Goal: Task Accomplishment & Management: Use online tool/utility

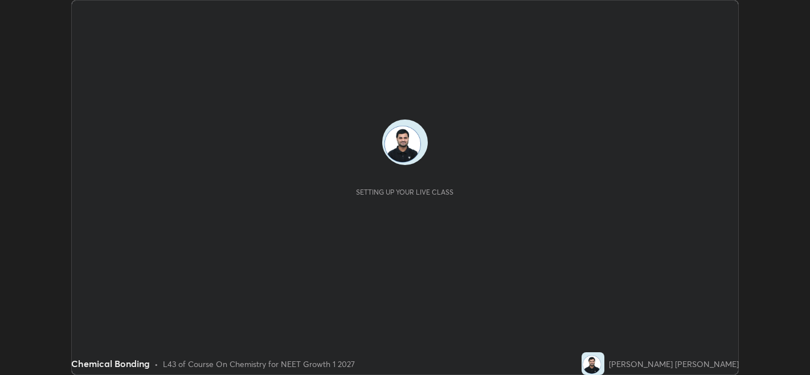
scroll to position [375, 809]
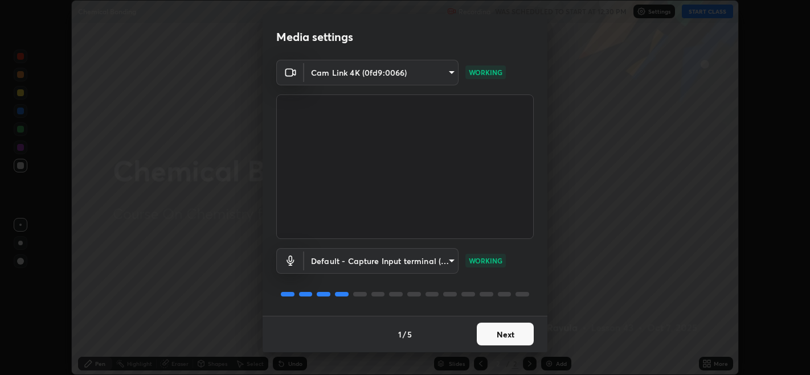
click at [520, 331] on button "Next" at bounding box center [505, 334] width 57 height 23
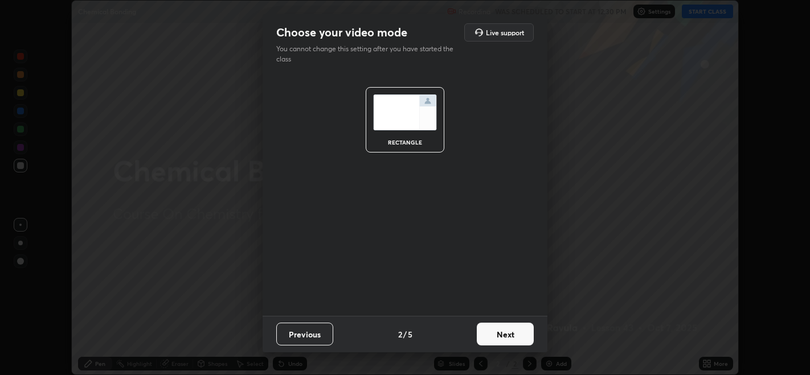
click at [524, 335] on button "Next" at bounding box center [505, 334] width 57 height 23
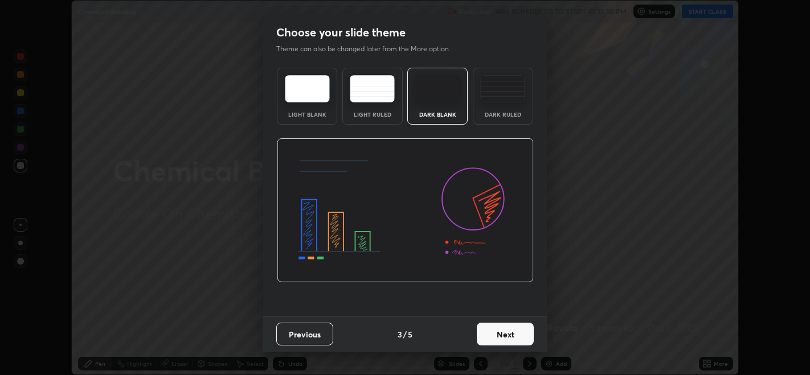
click at [525, 336] on button "Next" at bounding box center [505, 334] width 57 height 23
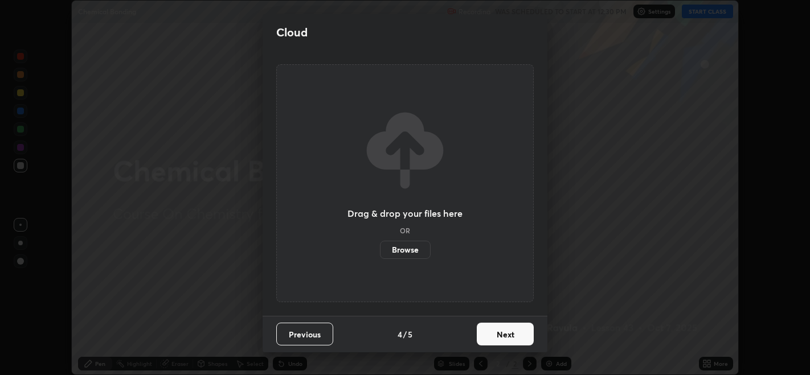
click at [526, 335] on button "Next" at bounding box center [505, 334] width 57 height 23
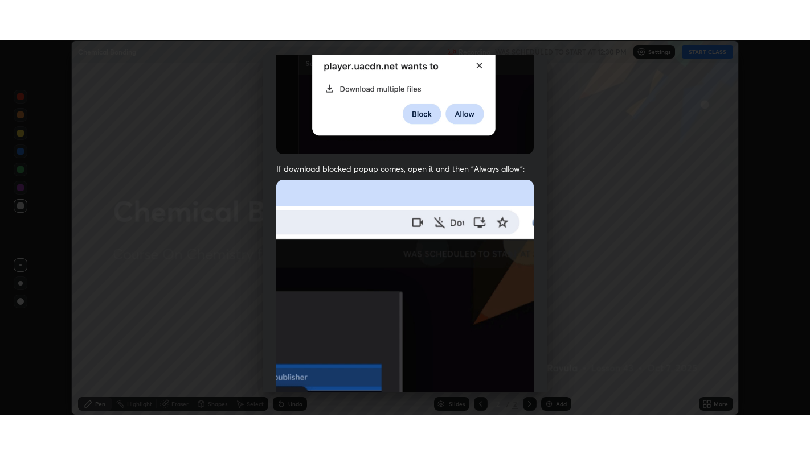
scroll to position [231, 0]
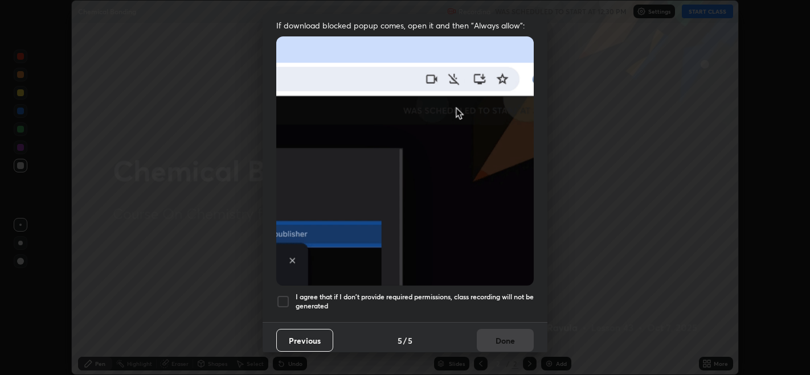
click at [507, 334] on div "Previous 5 / 5 Done" at bounding box center [404, 340] width 285 height 36
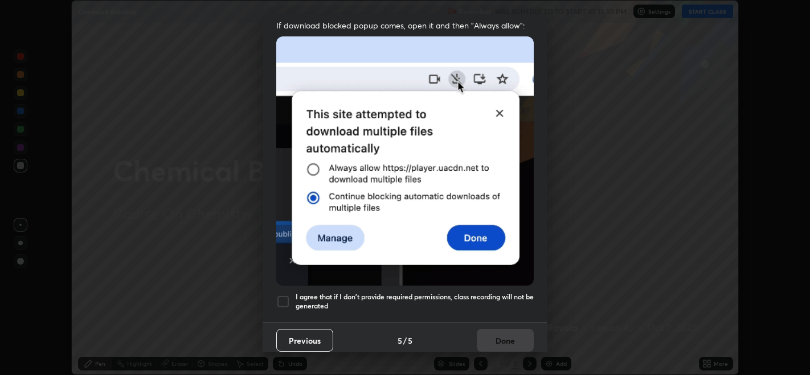
click at [284, 301] on div at bounding box center [283, 302] width 14 height 14
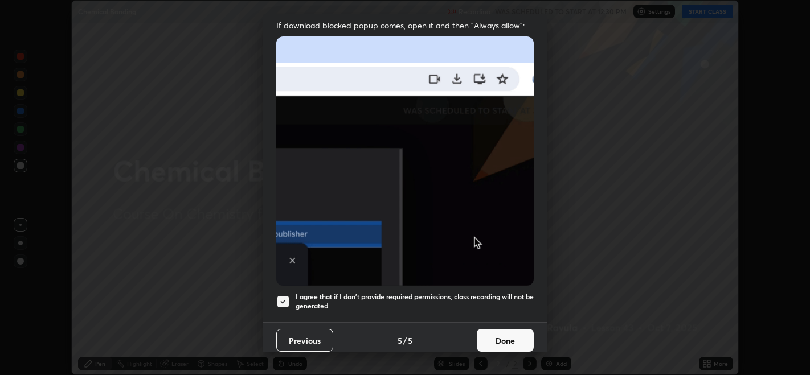
click at [494, 335] on button "Done" at bounding box center [505, 340] width 57 height 23
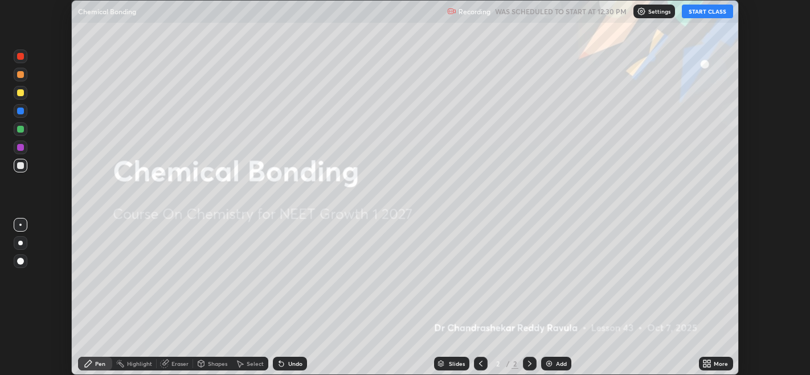
click at [708, 14] on button "START CLASS" at bounding box center [706, 12] width 51 height 14
click at [719, 363] on div "More" at bounding box center [720, 364] width 14 height 6
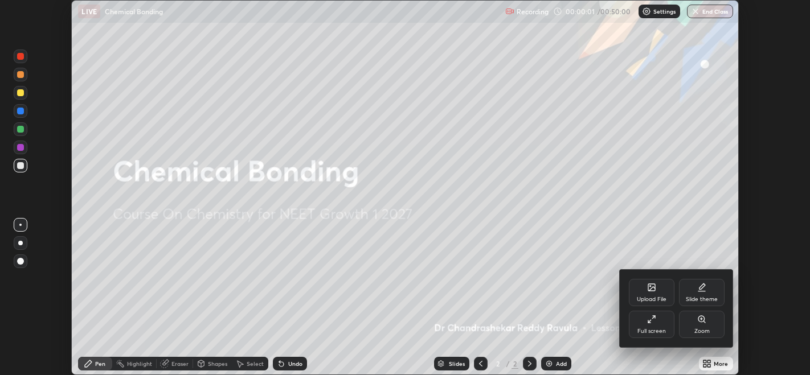
click at [660, 329] on div "Full screen" at bounding box center [651, 331] width 28 height 6
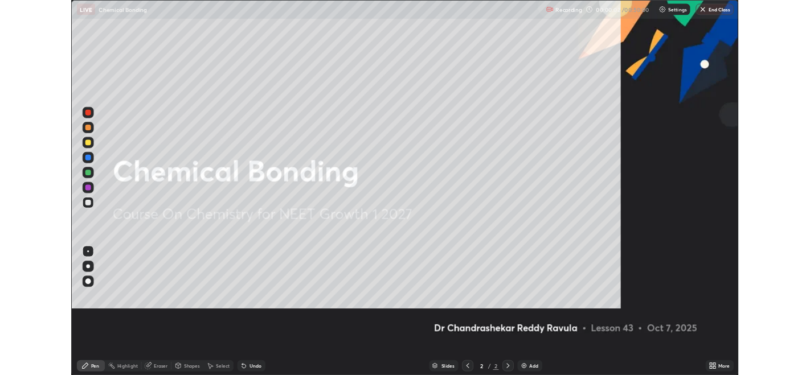
scroll to position [455, 810]
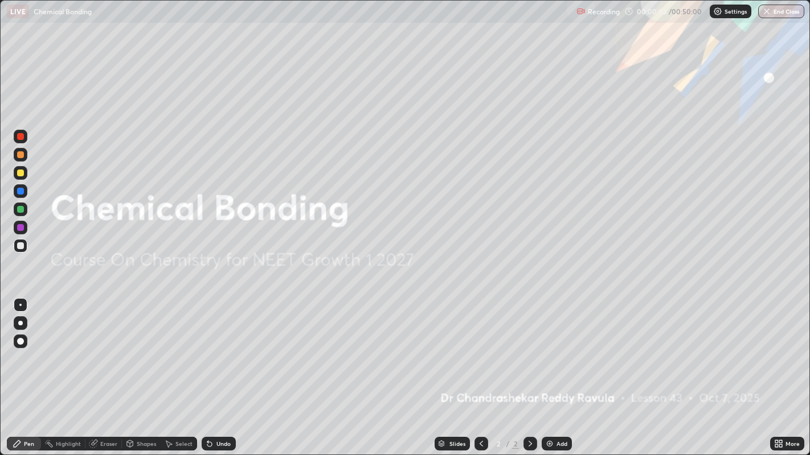
click at [566, 375] on div "Add" at bounding box center [556, 444] width 30 height 14
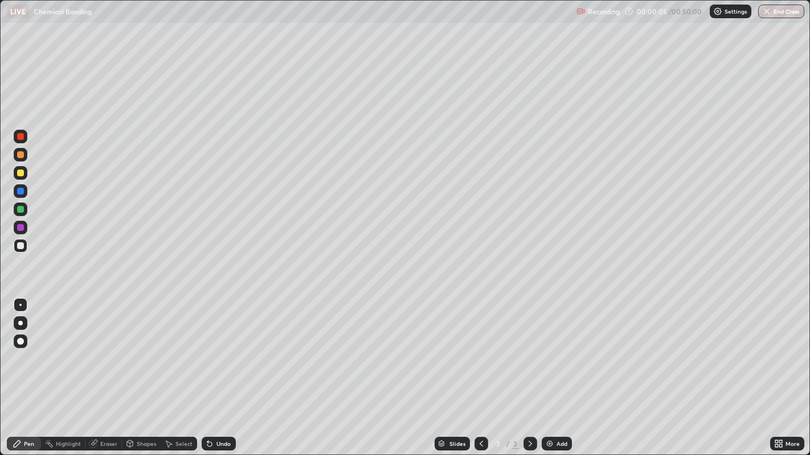
click at [23, 174] on div at bounding box center [21, 173] width 14 height 14
click at [105, 375] on div "Eraser" at bounding box center [108, 444] width 17 height 6
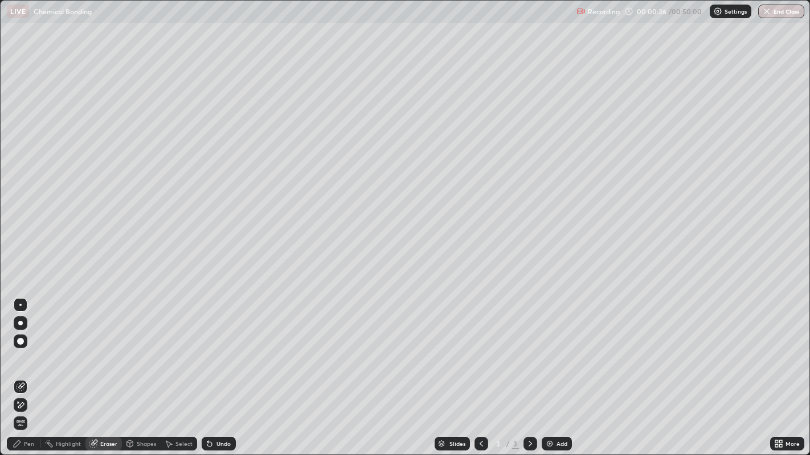
click at [21, 375] on span "Erase all" at bounding box center [20, 423] width 13 height 7
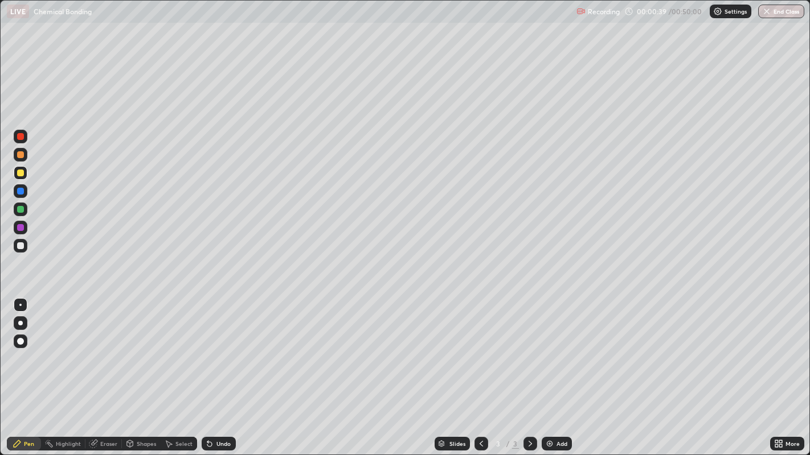
click at [17, 137] on div at bounding box center [20, 136] width 7 height 7
click at [21, 247] on div at bounding box center [20, 246] width 7 height 7
click at [552, 375] on img at bounding box center [549, 444] width 9 height 9
click at [21, 139] on div at bounding box center [21, 137] width 14 height 14
click at [20, 156] on div at bounding box center [20, 154] width 7 height 7
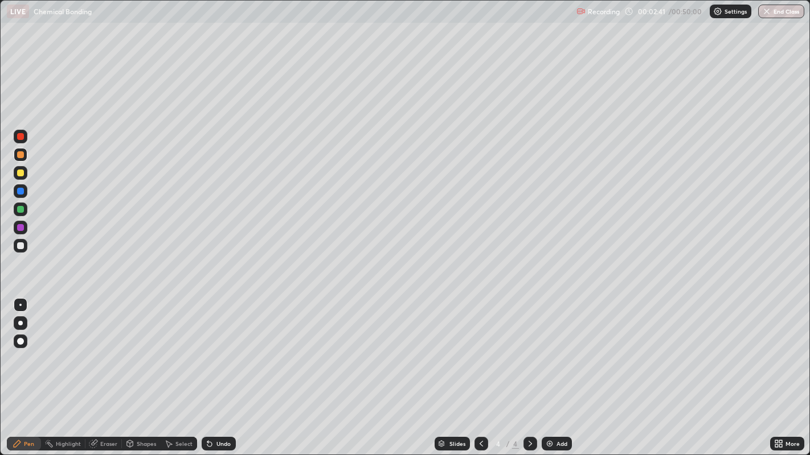
click at [17, 249] on div at bounding box center [21, 246] width 14 height 14
click at [22, 208] on div at bounding box center [20, 209] width 7 height 7
click at [109, 375] on div "Eraser" at bounding box center [108, 444] width 17 height 6
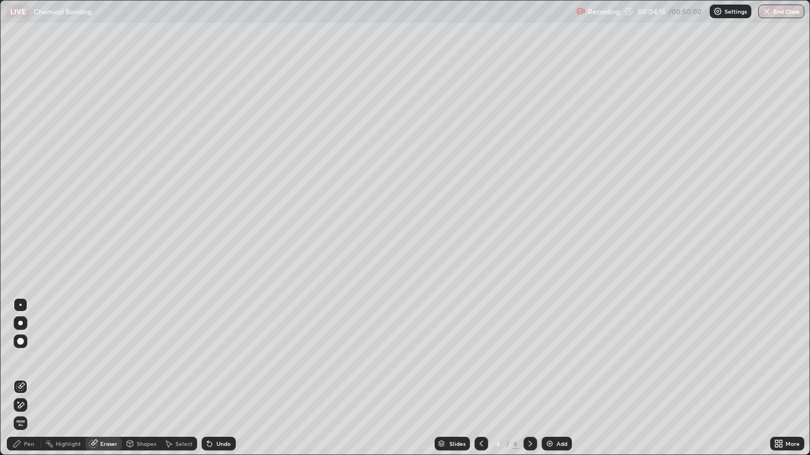
click at [35, 375] on div "Pen" at bounding box center [24, 444] width 34 height 14
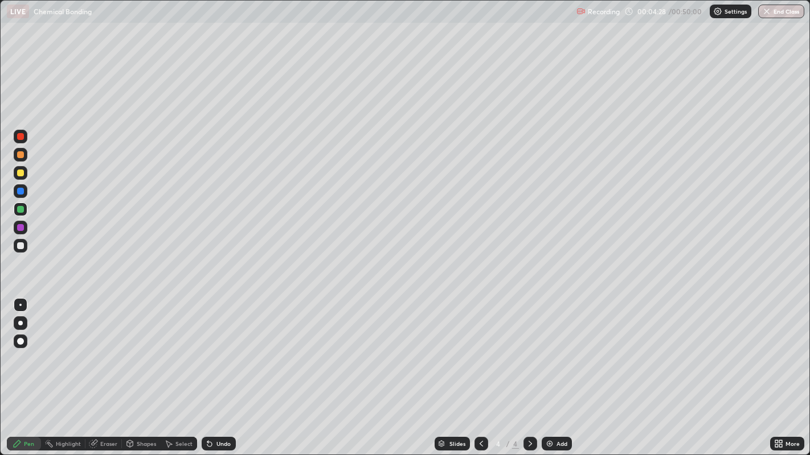
click at [23, 228] on div at bounding box center [20, 227] width 7 height 7
click at [20, 173] on div at bounding box center [20, 173] width 7 height 7
click at [564, 375] on div "Add" at bounding box center [561, 444] width 11 height 6
click at [22, 230] on div at bounding box center [20, 227] width 7 height 7
click at [17, 246] on div at bounding box center [20, 246] width 7 height 7
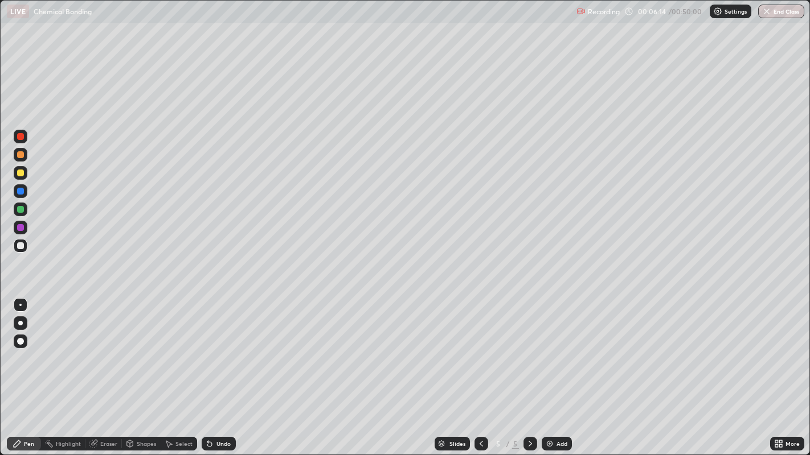
click at [484, 375] on div at bounding box center [481, 444] width 14 height 23
click at [528, 375] on icon at bounding box center [529, 444] width 9 height 9
click at [19, 209] on div at bounding box center [20, 209] width 7 height 7
click at [474, 375] on div at bounding box center [481, 444] width 14 height 14
click at [528, 375] on icon at bounding box center [529, 444] width 9 height 9
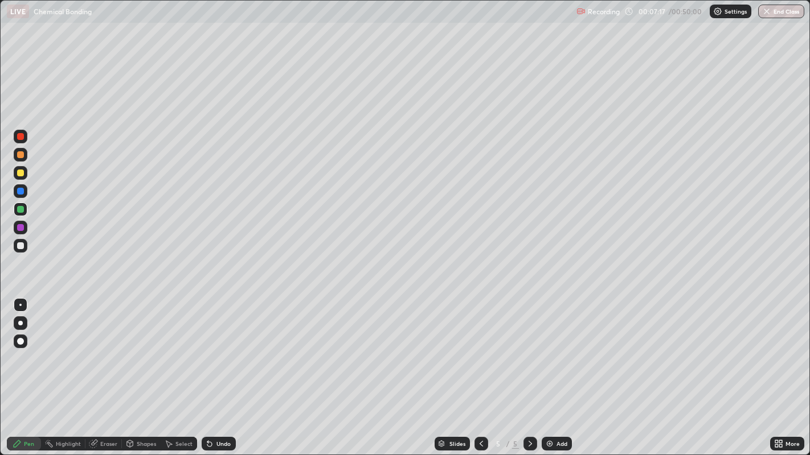
click at [21, 228] on div at bounding box center [20, 227] width 7 height 7
click at [20, 246] on div at bounding box center [20, 246] width 7 height 7
click at [479, 375] on icon at bounding box center [481, 444] width 9 height 9
click at [529, 375] on icon at bounding box center [529, 444] width 3 height 6
click at [19, 175] on div at bounding box center [20, 173] width 7 height 7
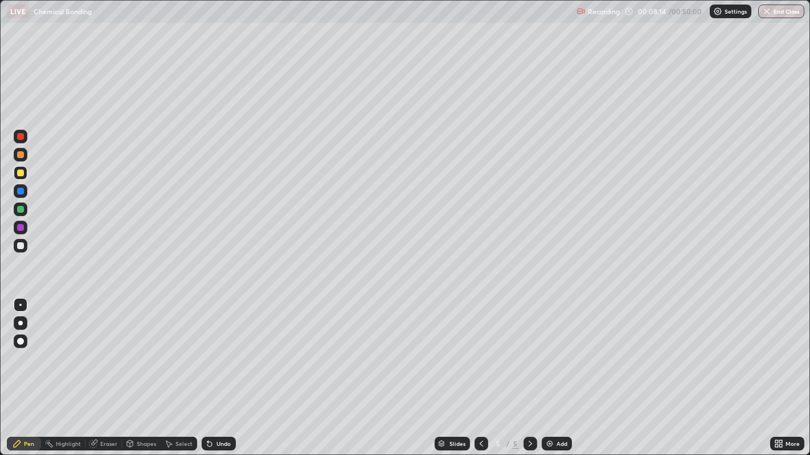
click at [23, 156] on div at bounding box center [20, 154] width 7 height 7
click at [19, 249] on div at bounding box center [21, 246] width 14 height 14
click at [475, 375] on div at bounding box center [481, 444] width 14 height 14
click at [479, 375] on icon at bounding box center [481, 444] width 9 height 9
click at [532, 375] on div at bounding box center [530, 444] width 14 height 14
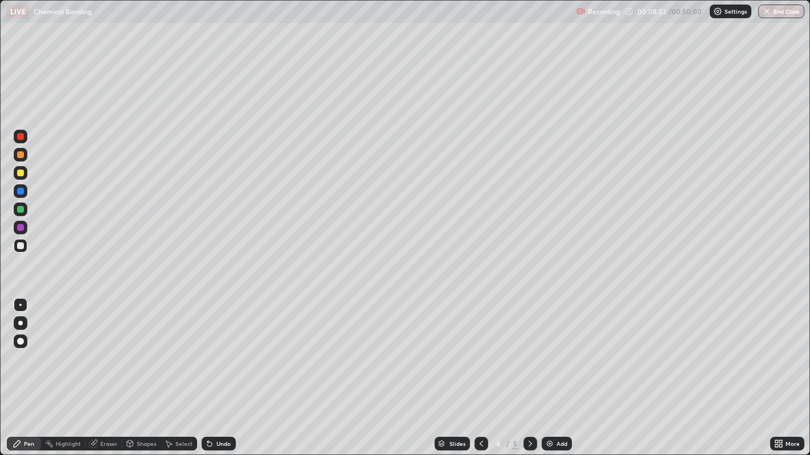
click at [530, 375] on div at bounding box center [530, 444] width 14 height 14
click at [20, 249] on div at bounding box center [20, 246] width 7 height 7
click at [20, 173] on div at bounding box center [20, 173] width 7 height 7
click at [482, 18] on div "LIVE Chemical Bonding" at bounding box center [289, 11] width 565 height 23
click at [479, 375] on icon at bounding box center [481, 444] width 9 height 9
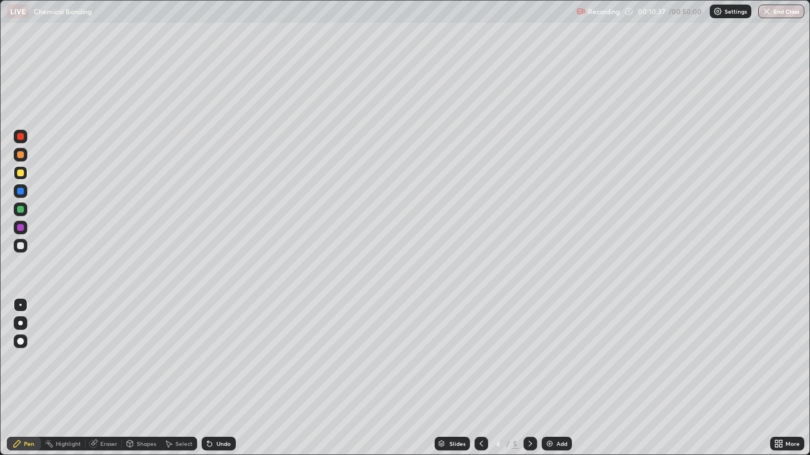
click at [480, 375] on icon at bounding box center [481, 444] width 9 height 9
click at [534, 375] on div at bounding box center [530, 444] width 14 height 14
click at [528, 375] on icon at bounding box center [529, 444] width 9 height 9
click at [483, 375] on div at bounding box center [481, 444] width 14 height 14
click at [529, 375] on div at bounding box center [530, 444] width 14 height 23
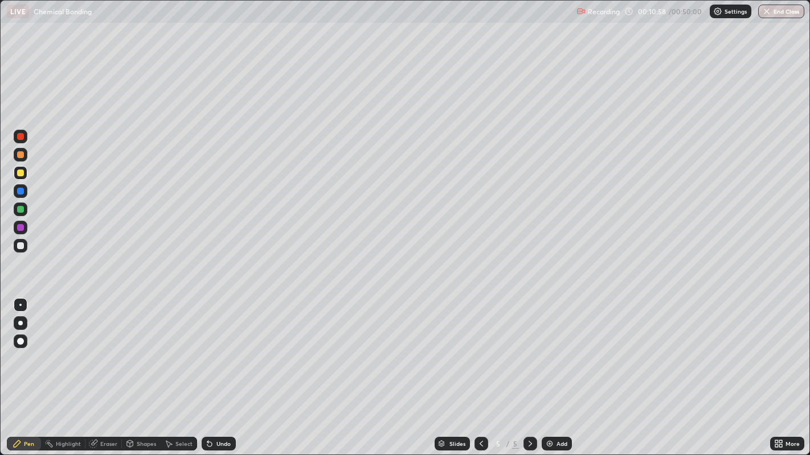
click at [553, 375] on div "Add" at bounding box center [556, 444] width 30 height 14
click at [22, 154] on div at bounding box center [20, 154] width 7 height 7
click at [18, 247] on div at bounding box center [20, 246] width 7 height 7
click at [22, 174] on div at bounding box center [20, 173] width 7 height 7
click at [215, 375] on div "Undo" at bounding box center [219, 444] width 34 height 14
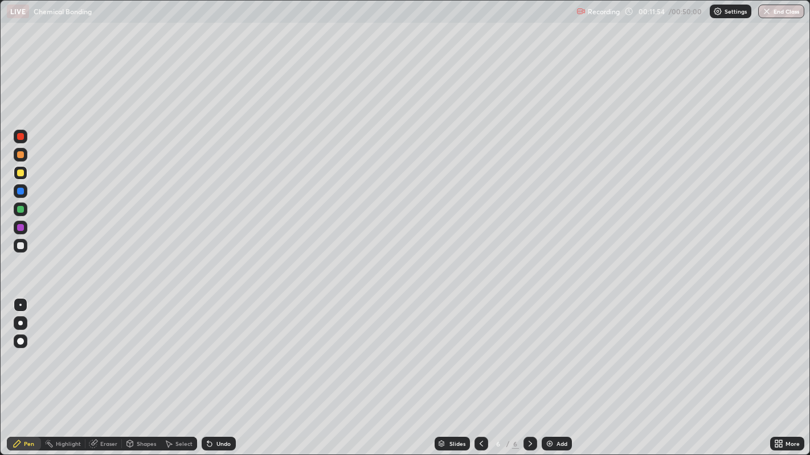
click at [220, 375] on div "Undo" at bounding box center [223, 444] width 14 height 6
click at [20, 228] on div at bounding box center [20, 227] width 7 height 7
click at [22, 249] on div at bounding box center [20, 246] width 7 height 7
click at [479, 375] on icon at bounding box center [481, 444] width 9 height 9
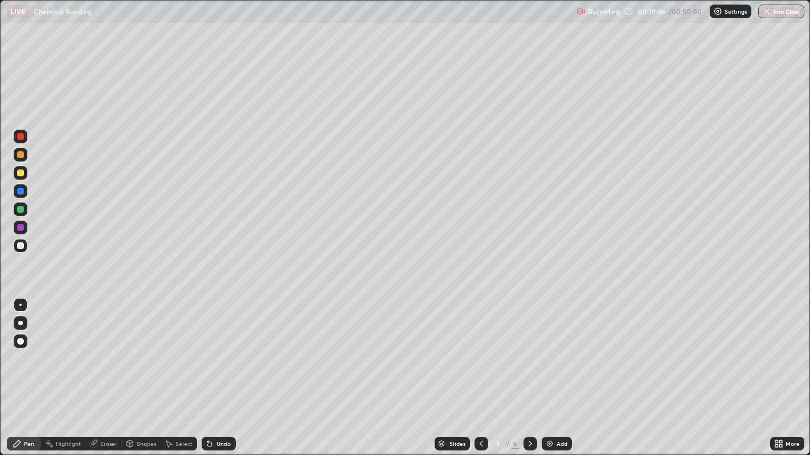
click at [528, 375] on icon at bounding box center [529, 444] width 9 height 9
click at [474, 375] on div at bounding box center [481, 444] width 14 height 23
click at [562, 375] on div "Add" at bounding box center [561, 444] width 11 height 6
click at [483, 375] on icon at bounding box center [481, 444] width 9 height 9
click at [479, 375] on icon at bounding box center [481, 444] width 9 height 9
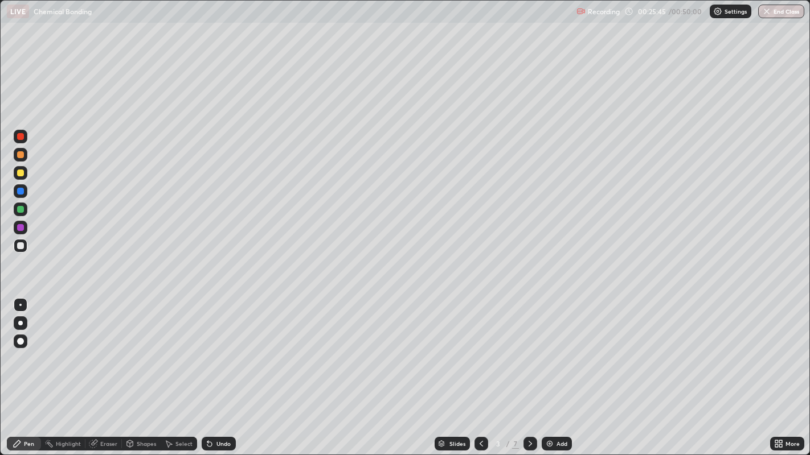
click at [525, 375] on icon at bounding box center [529, 444] width 9 height 9
click at [523, 375] on div at bounding box center [530, 444] width 14 height 23
click at [528, 375] on icon at bounding box center [529, 444] width 9 height 9
click at [554, 375] on div "Add" at bounding box center [556, 444] width 30 height 14
click at [22, 157] on div at bounding box center [20, 154] width 7 height 7
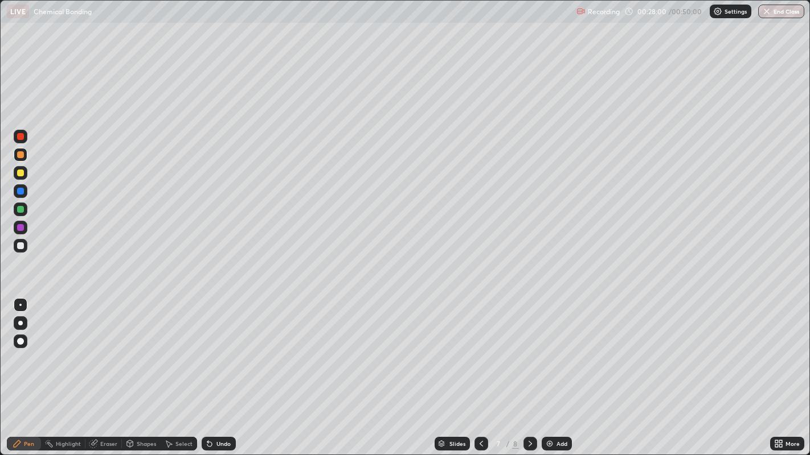
click at [223, 375] on div "Undo" at bounding box center [223, 444] width 14 height 6
click at [21, 173] on div at bounding box center [20, 173] width 7 height 7
click at [20, 227] on div at bounding box center [20, 227] width 7 height 7
click at [20, 210] on div at bounding box center [20, 209] width 7 height 7
click at [207, 375] on icon at bounding box center [209, 444] width 5 height 5
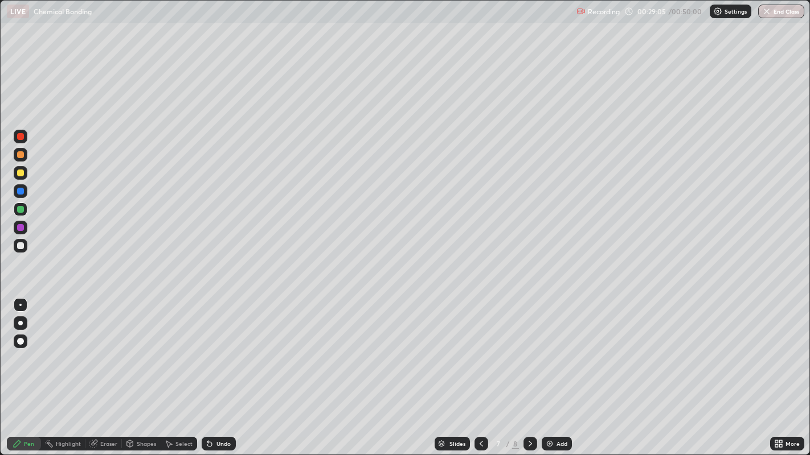
click at [207, 375] on icon at bounding box center [209, 444] width 5 height 5
click at [18, 184] on div at bounding box center [21, 191] width 14 height 14
click at [27, 176] on div at bounding box center [21, 173] width 14 height 14
click at [17, 243] on div at bounding box center [21, 246] width 14 height 14
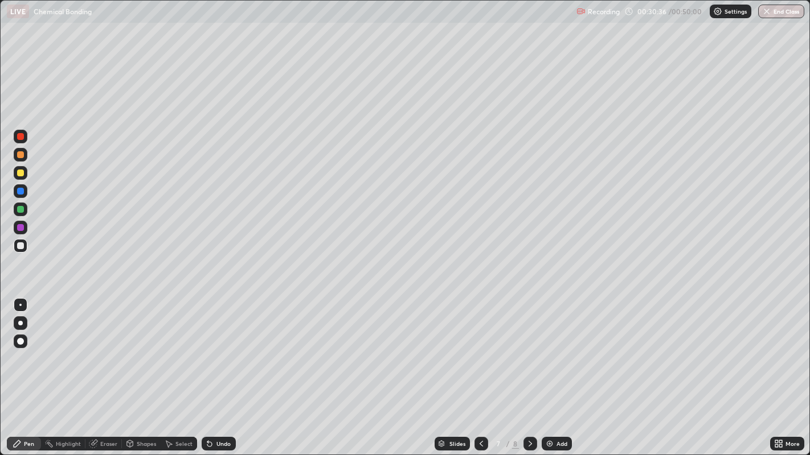
click at [21, 156] on div at bounding box center [20, 154] width 7 height 7
click at [23, 142] on div at bounding box center [21, 137] width 14 height 14
click at [20, 248] on div at bounding box center [20, 246] width 7 height 7
click at [22, 157] on div at bounding box center [20, 154] width 7 height 7
click at [215, 375] on div "Undo" at bounding box center [219, 444] width 34 height 14
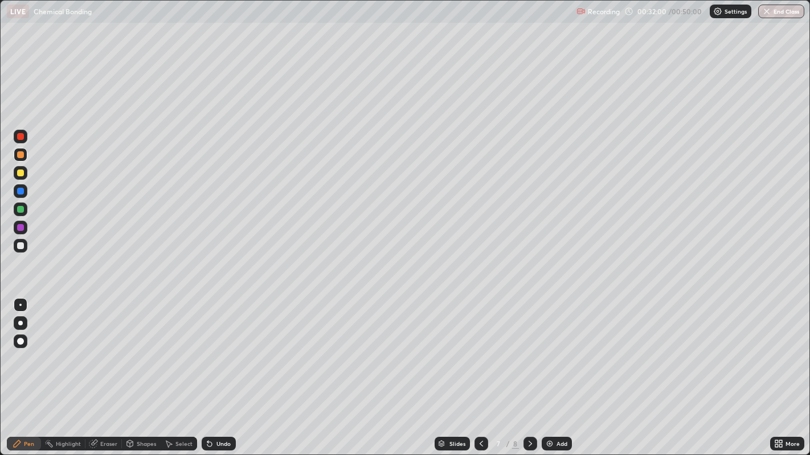
click at [346, 375] on div "Slides 7 / 8 Add" at bounding box center [503, 444] width 534 height 23
click at [345, 375] on div "Slides 7 / 8 Add" at bounding box center [503, 444] width 534 height 23
click at [21, 246] on div at bounding box center [20, 246] width 7 height 7
click at [17, 175] on div at bounding box center [21, 173] width 14 height 14
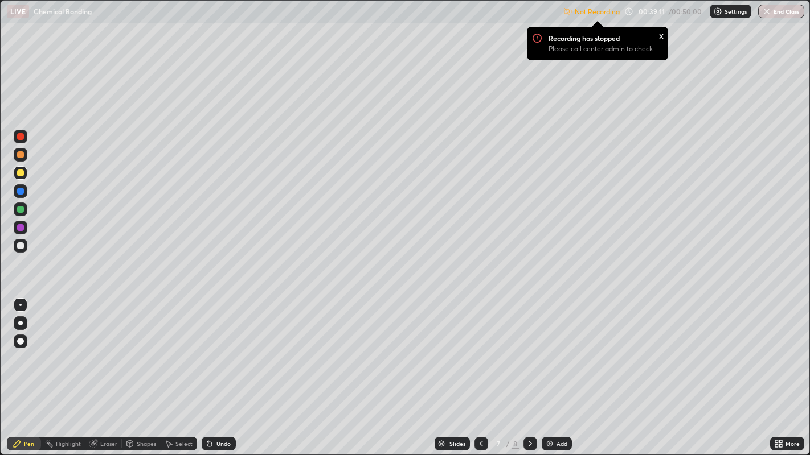
click at [660, 37] on div "x" at bounding box center [661, 35] width 5 height 12
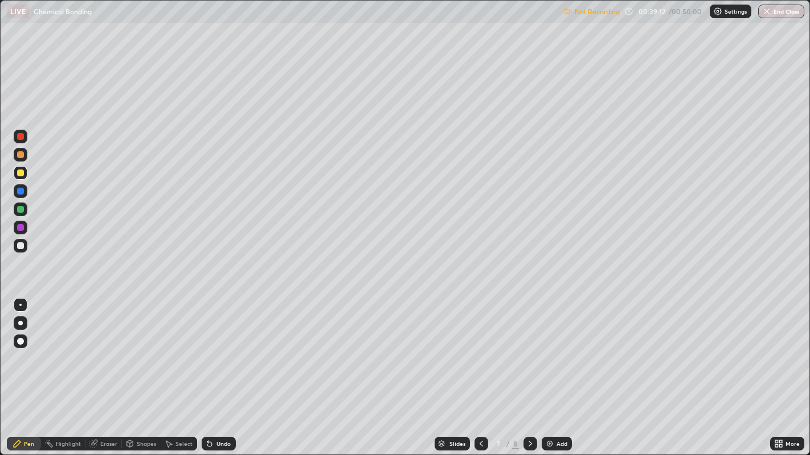
click at [623, 11] on div "Not Recording 00:39:12 / 00:50:00 Settings End Class" at bounding box center [683, 12] width 241 height 22
click at [776, 375] on icon at bounding box center [776, 446] width 3 height 3
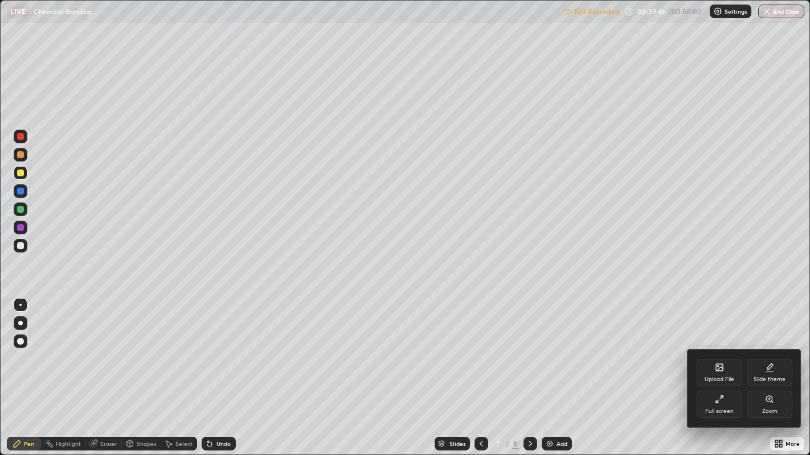
click at [715, 375] on div "Full screen" at bounding box center [719, 412] width 28 height 6
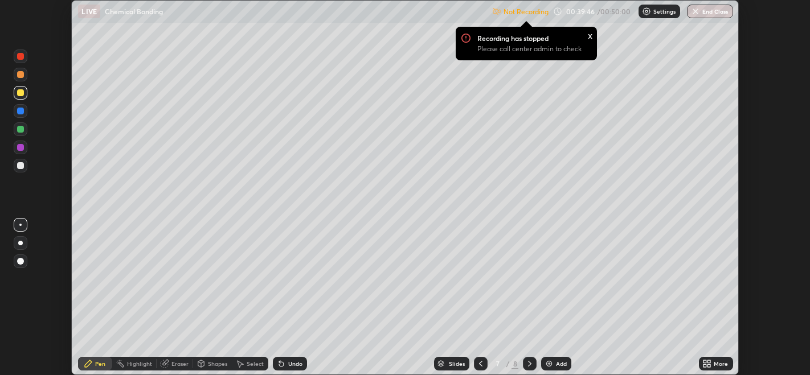
scroll to position [56555, 56120]
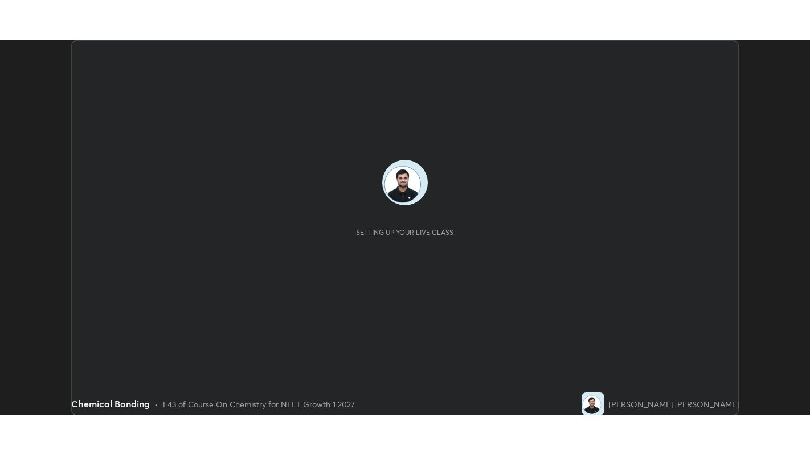
scroll to position [375, 810]
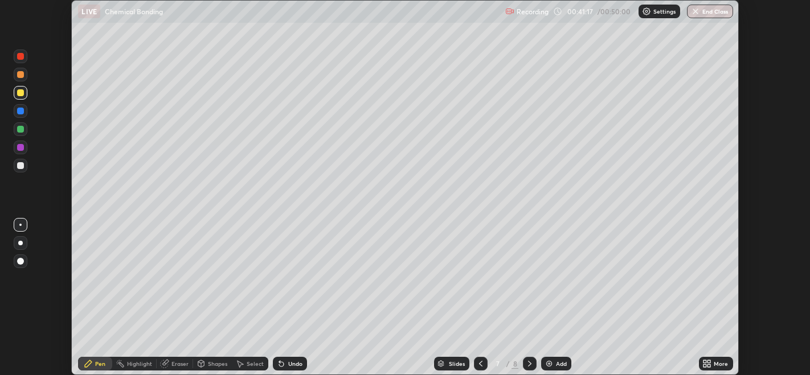
click at [717, 364] on div "More" at bounding box center [720, 364] width 14 height 6
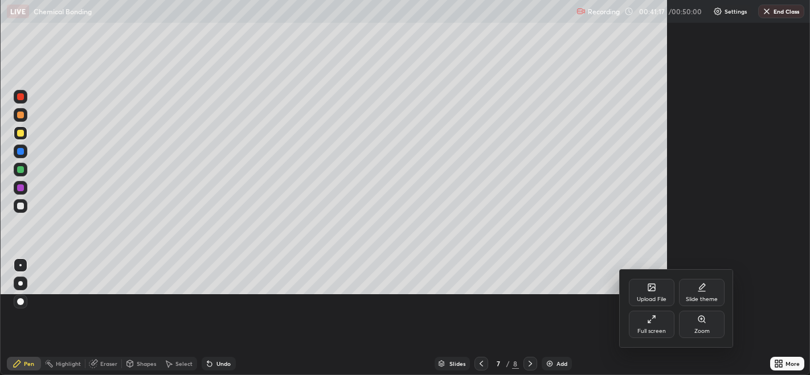
scroll to position [455, 810]
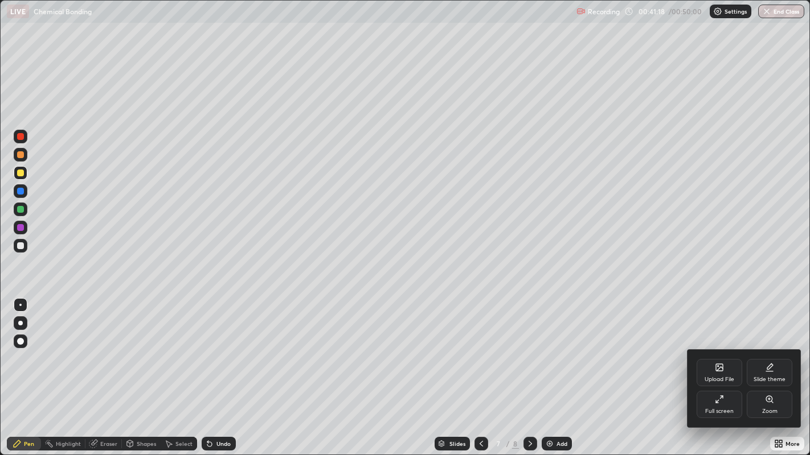
click at [721, 375] on div "Upload File" at bounding box center [719, 380] width 30 height 6
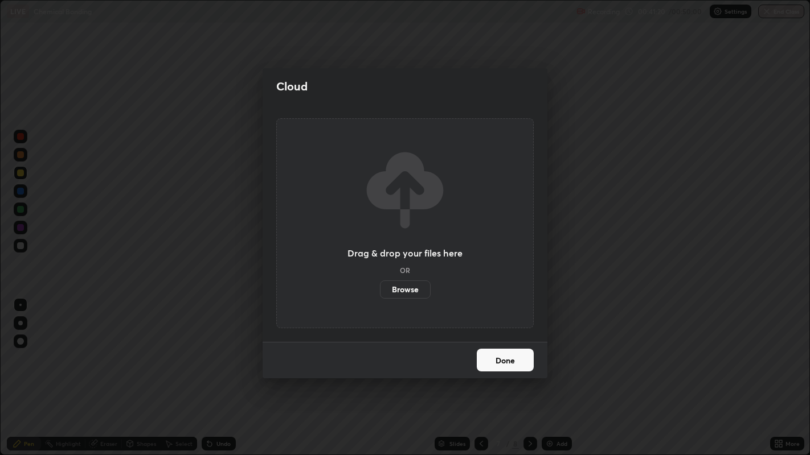
click at [413, 296] on label "Browse" at bounding box center [405, 290] width 51 height 18
click at [380, 296] on input "Browse" at bounding box center [380, 290] width 0 height 18
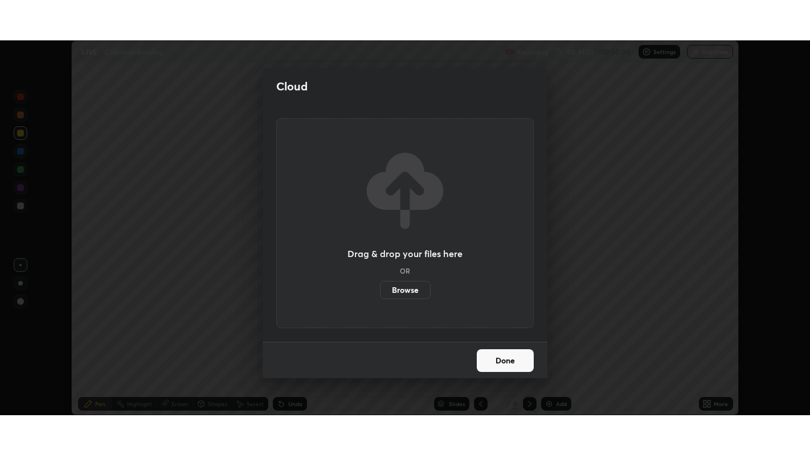
scroll to position [56555, 56120]
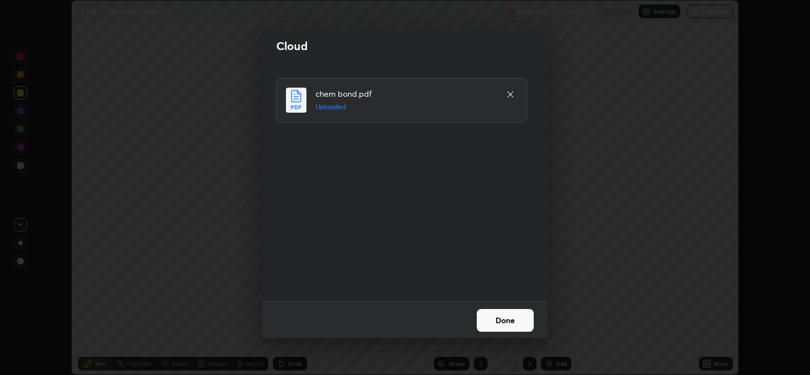
click at [518, 326] on button "Done" at bounding box center [505, 320] width 57 height 23
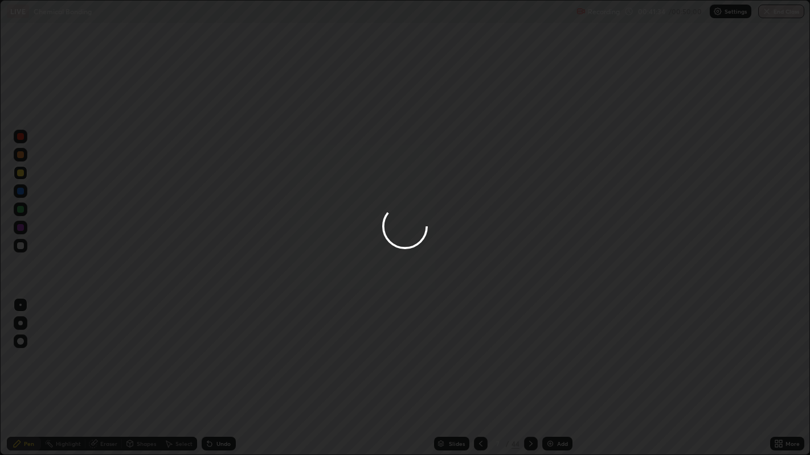
scroll to position [455, 810]
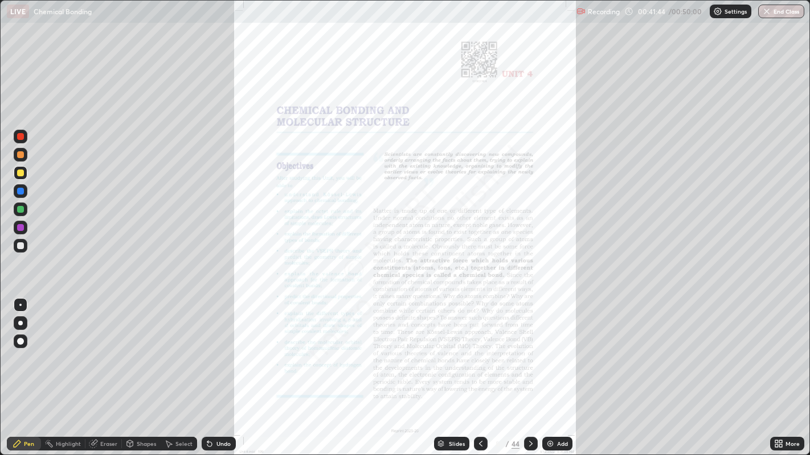
click at [529, 375] on icon at bounding box center [530, 444] width 9 height 9
click at [457, 375] on div "Slides" at bounding box center [457, 444] width 16 height 6
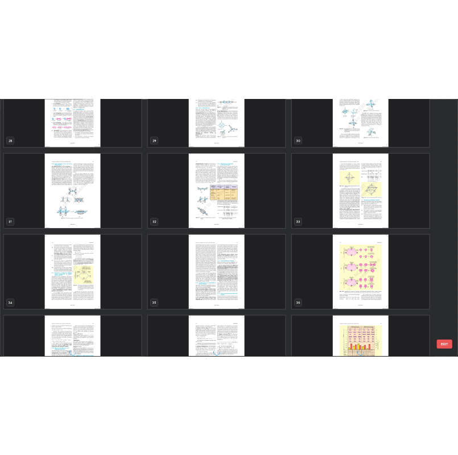
scroll to position [1351, 0]
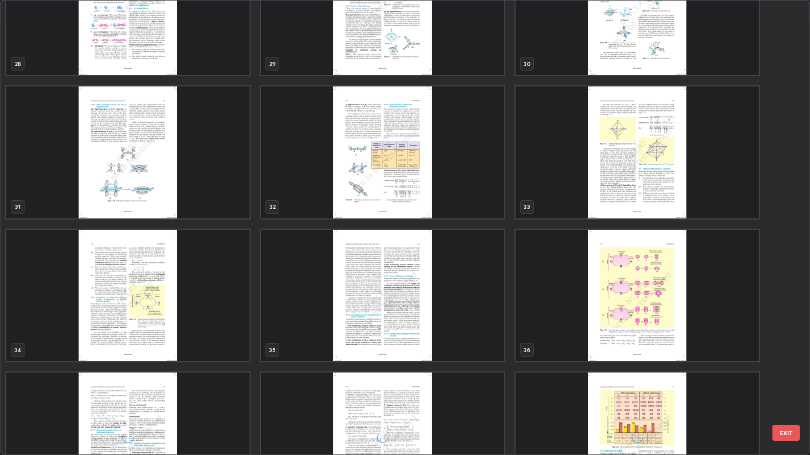
click at [667, 340] on img "grid" at bounding box center [636, 296] width 243 height 132
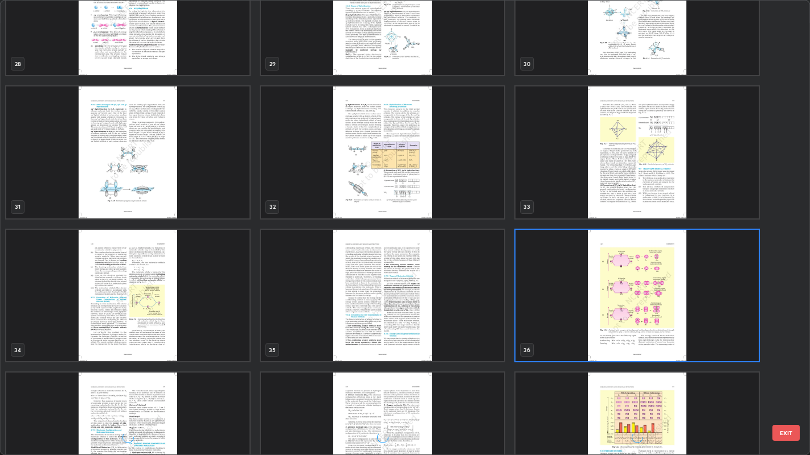
click at [668, 336] on img "grid" at bounding box center [636, 296] width 243 height 132
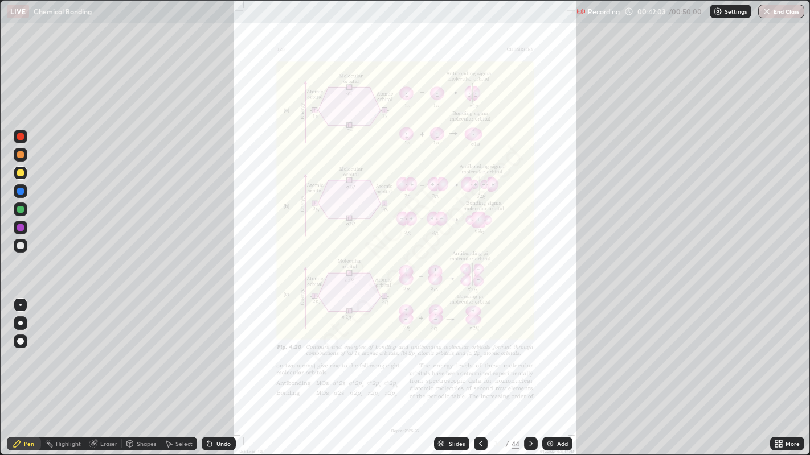
click at [786, 375] on div "More" at bounding box center [792, 444] width 14 height 6
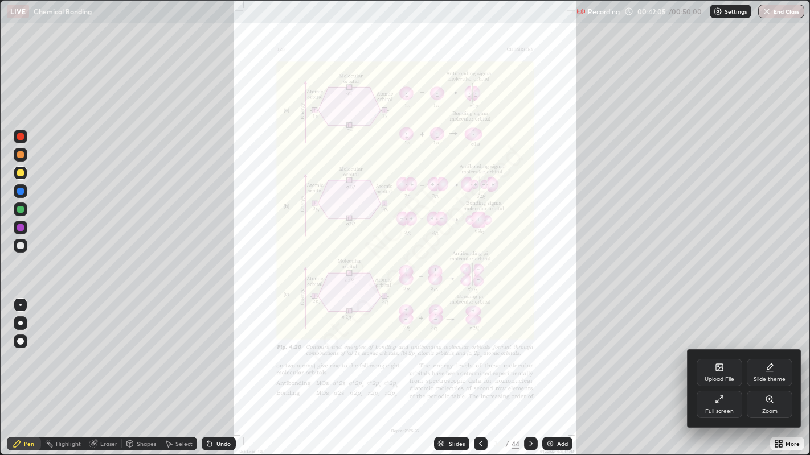
click at [775, 375] on div "Zoom" at bounding box center [769, 404] width 46 height 27
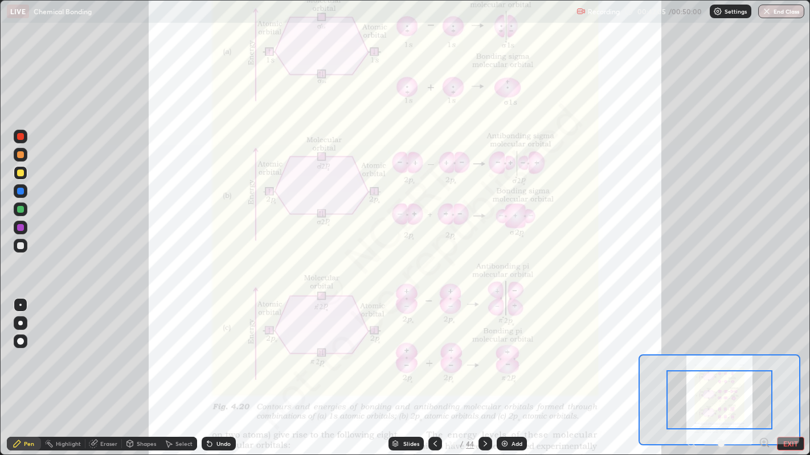
click at [767, 375] on icon at bounding box center [763, 442] width 11 height 11
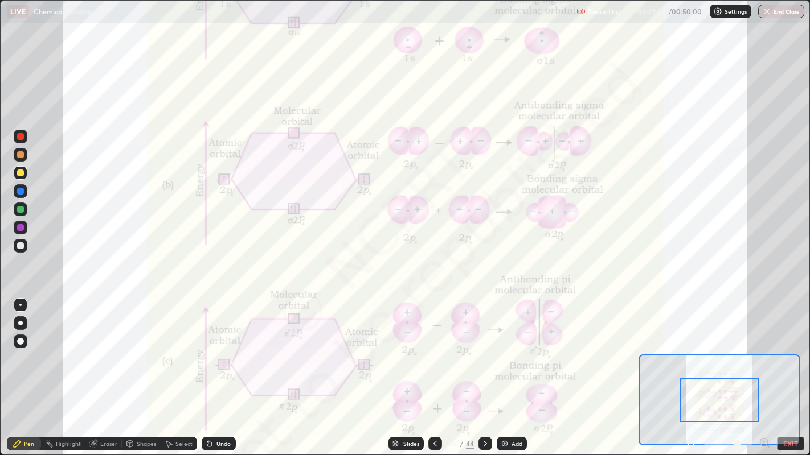
click at [767, 375] on icon at bounding box center [767, 446] width 2 height 2
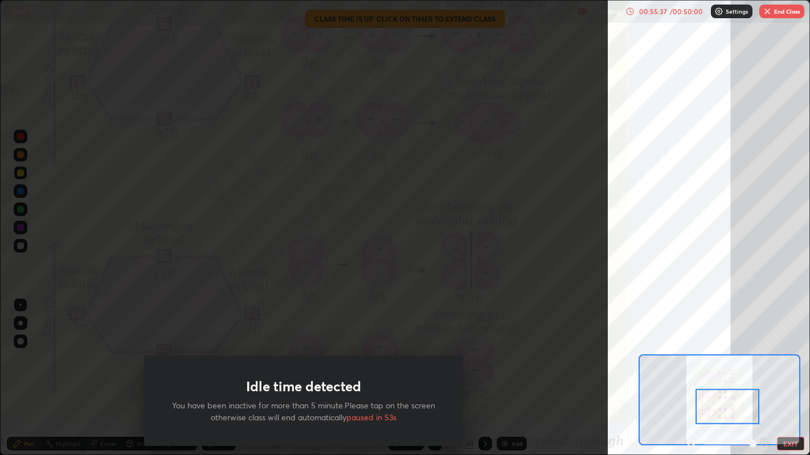
click at [531, 343] on div "Idle time detected You have been inactive for more than 5 minute.Please tap on …" at bounding box center [303, 227] width 607 height 455
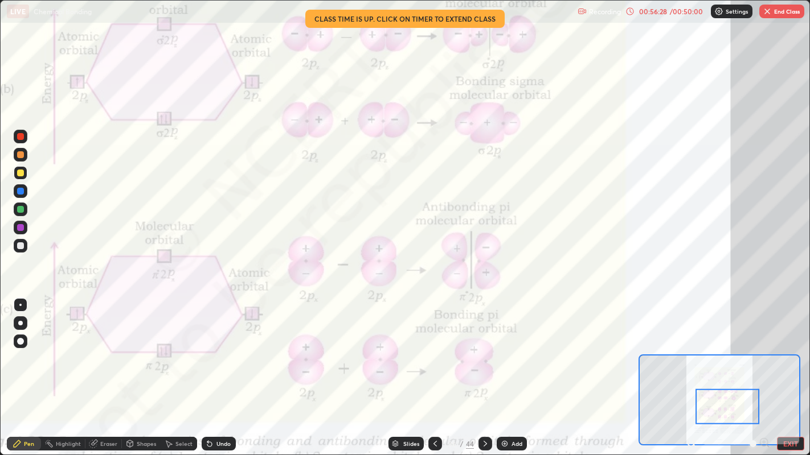
click at [676, 13] on div "/ 00:50:00" at bounding box center [685, 11] width 35 height 7
click at [675, 11] on div "/ 00:50:00" at bounding box center [685, 11] width 35 height 7
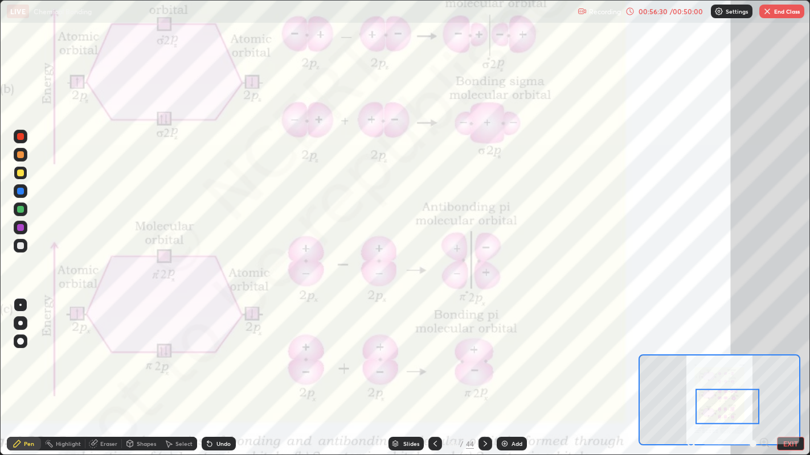
click at [664, 9] on div "00:56:30" at bounding box center [652, 11] width 32 height 7
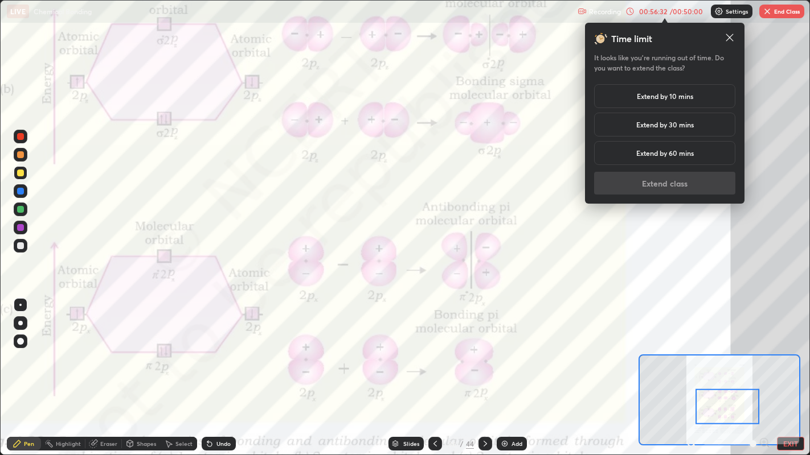
click at [731, 35] on icon at bounding box center [729, 37] width 7 height 7
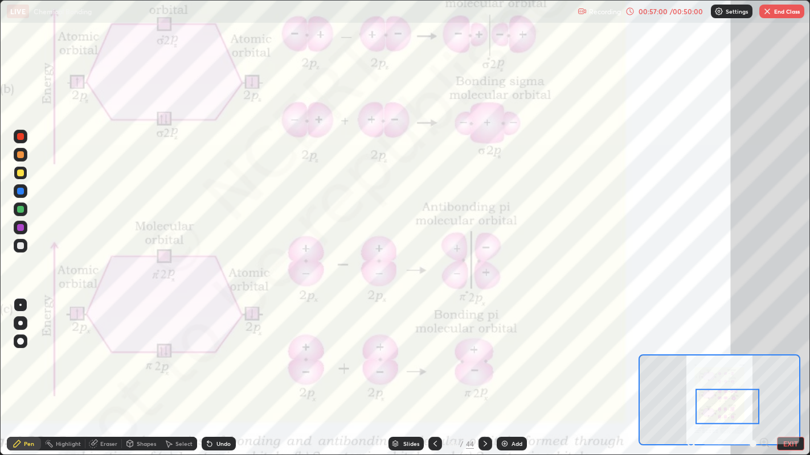
click at [683, 13] on div "/ 00:50:00" at bounding box center [685, 11] width 35 height 7
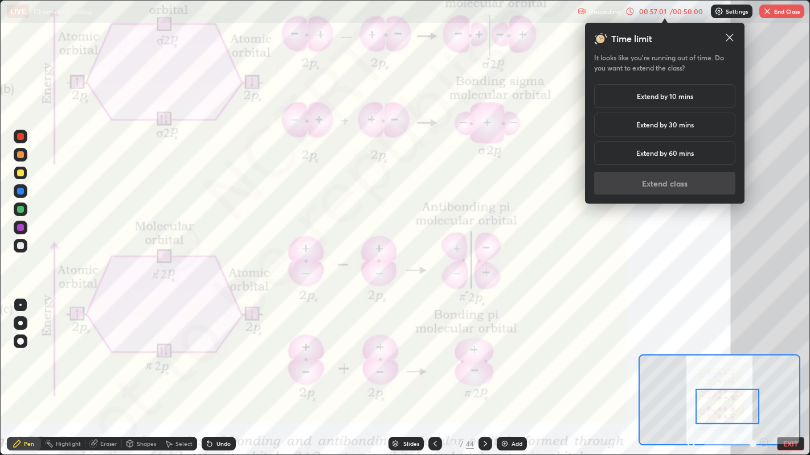
click at [689, 98] on h5 "Extend by 10 mins" at bounding box center [664, 96] width 56 height 10
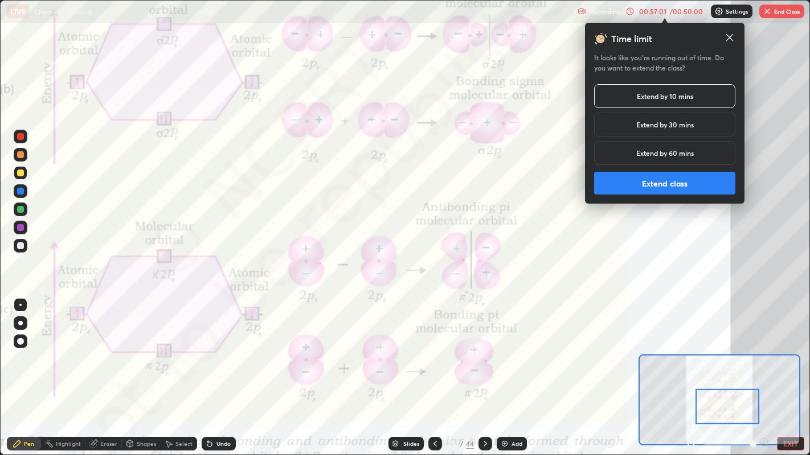
click at [693, 179] on button "Extend class" at bounding box center [664, 183] width 141 height 23
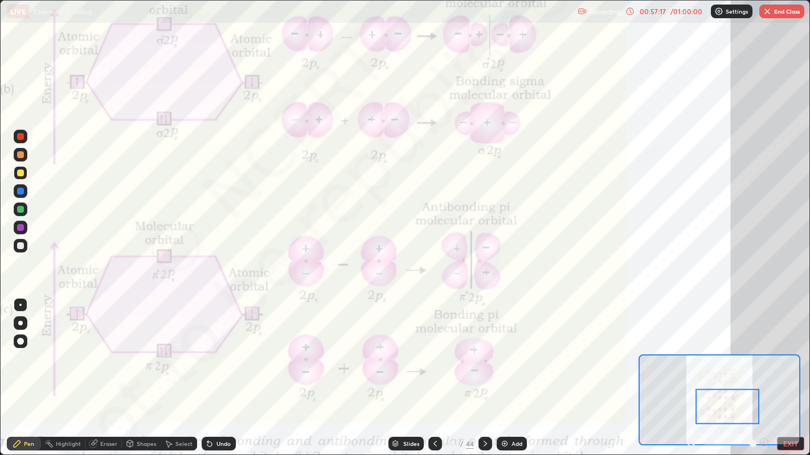
click at [790, 12] on button "End Class" at bounding box center [781, 12] width 45 height 14
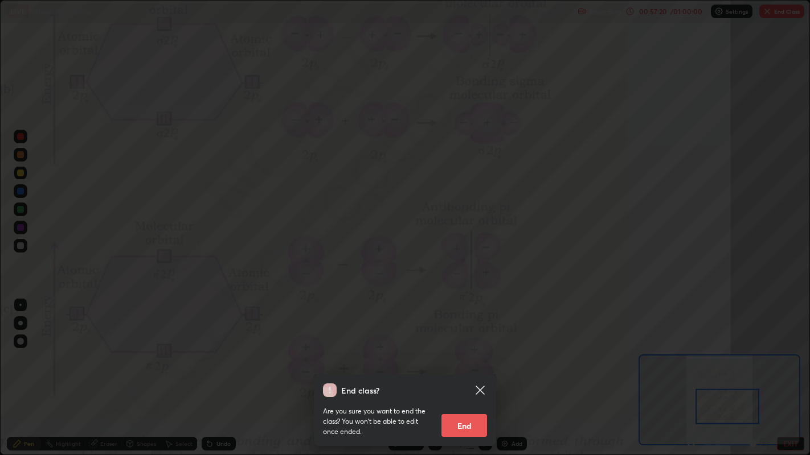
click at [468, 375] on button "End" at bounding box center [464, 425] width 46 height 23
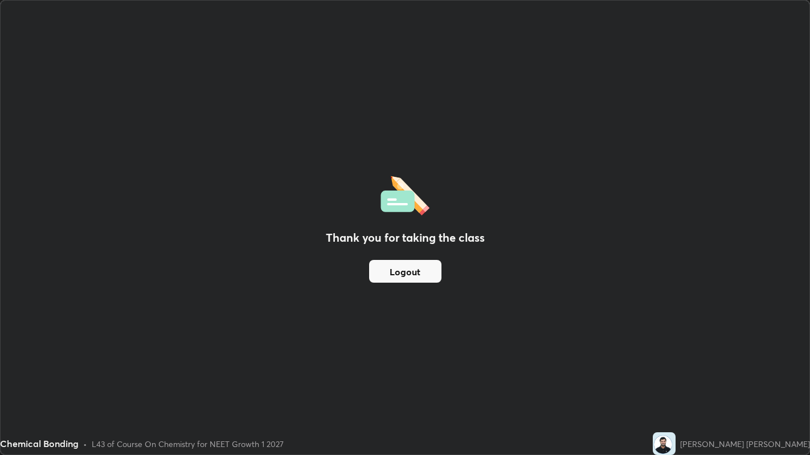
click at [703, 277] on div "Thank you for taking the class Logout" at bounding box center [405, 228] width 808 height 454
click at [401, 266] on button "Logout" at bounding box center [405, 271] width 72 height 23
click at [410, 281] on button "Logout" at bounding box center [405, 271] width 72 height 23
click at [412, 281] on button "Logout" at bounding box center [405, 271] width 72 height 23
click at [399, 272] on button "Logout" at bounding box center [405, 271] width 72 height 23
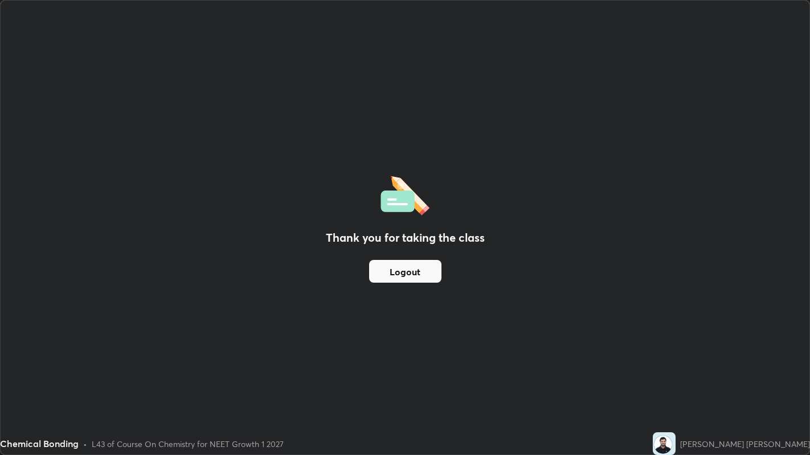
click at [408, 284] on div "Thank you for taking the class Logout" at bounding box center [405, 228] width 808 height 454
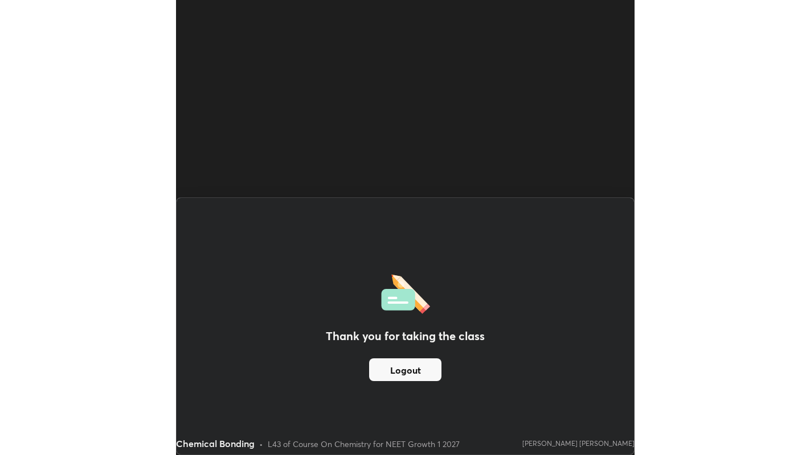
scroll to position [56475, 56472]
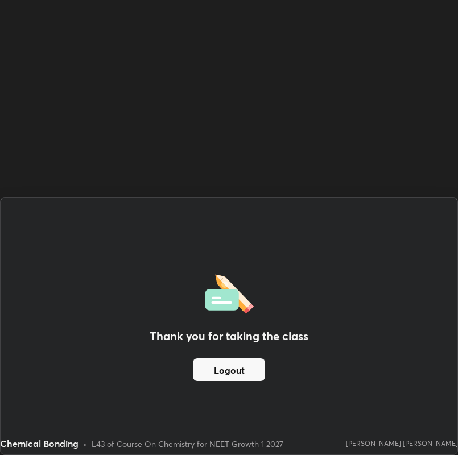
click at [443, 287] on div "Thank you for taking the class Logout" at bounding box center [229, 326] width 457 height 257
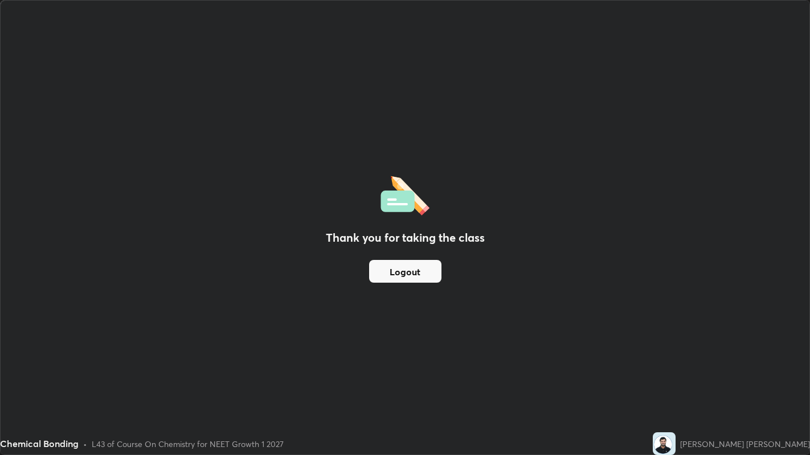
click at [795, 9] on button "End Class" at bounding box center [781, 12] width 45 height 14
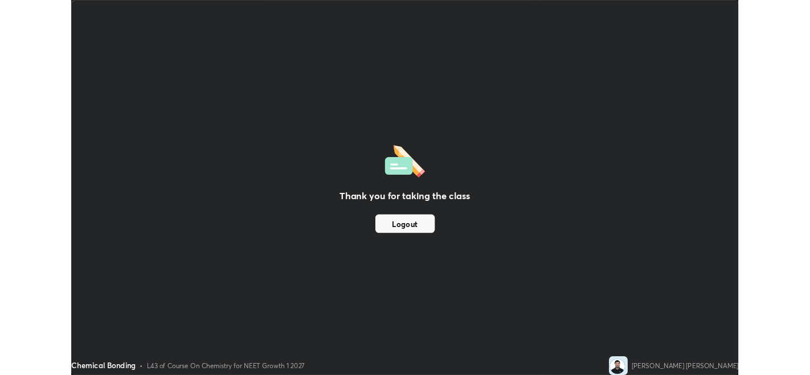
scroll to position [455, 810]
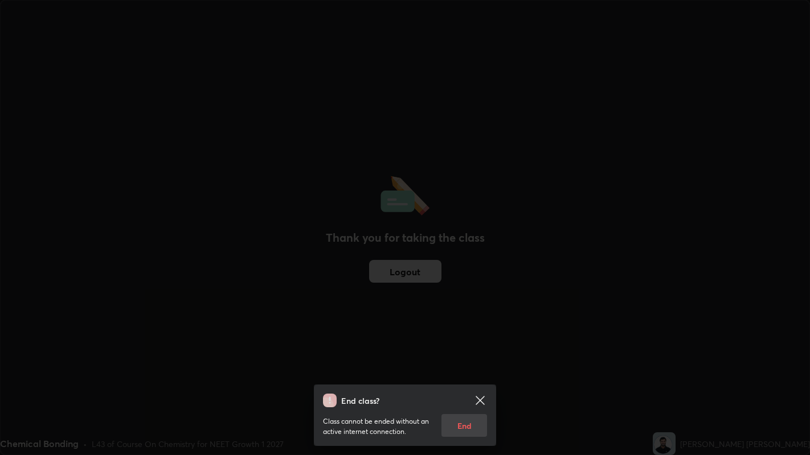
click at [469, 375] on div "Class cannot be ended without an active internet connection. End" at bounding box center [405, 423] width 164 height 30
click at [473, 375] on div "Class cannot be ended without an active internet connection. End" at bounding box center [405, 423] width 164 height 30
click at [479, 375] on icon at bounding box center [479, 400] width 9 height 9
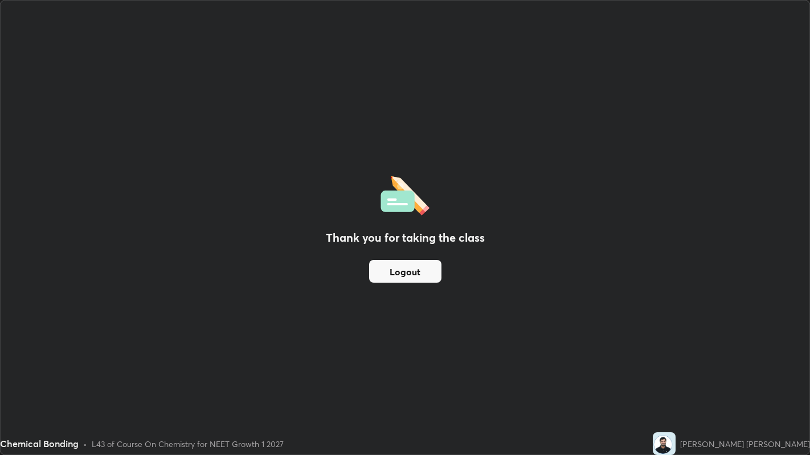
click at [421, 274] on button "Logout" at bounding box center [405, 271] width 72 height 23
click at [393, 270] on button "Logout" at bounding box center [405, 271] width 72 height 23
click at [388, 275] on button "Logout" at bounding box center [405, 271] width 72 height 23
click at [395, 277] on button "Logout" at bounding box center [405, 271] width 72 height 23
click at [412, 277] on button "Logout" at bounding box center [405, 271] width 72 height 23
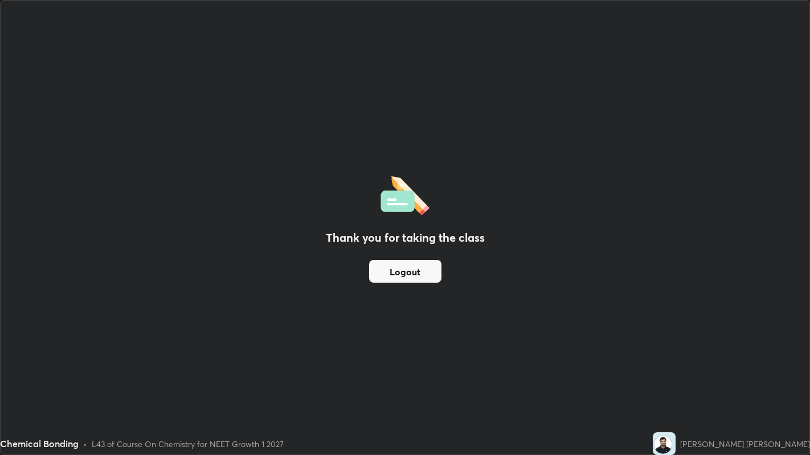
click at [200, 335] on div "Thank you for taking the class Logout" at bounding box center [405, 228] width 808 height 454
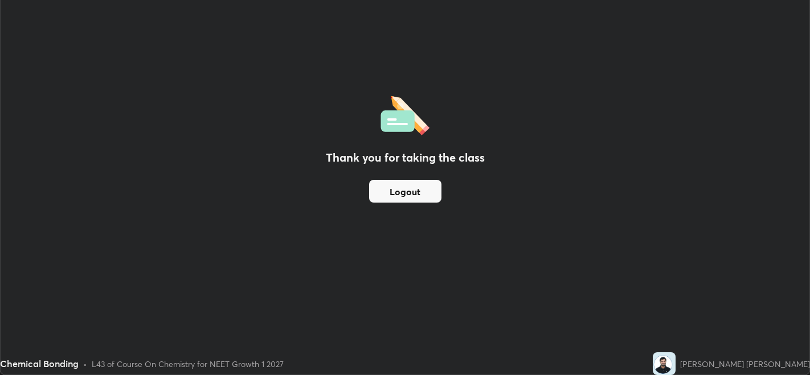
scroll to position [56555, 56120]
